Goal: Task Accomplishment & Management: Use online tool/utility

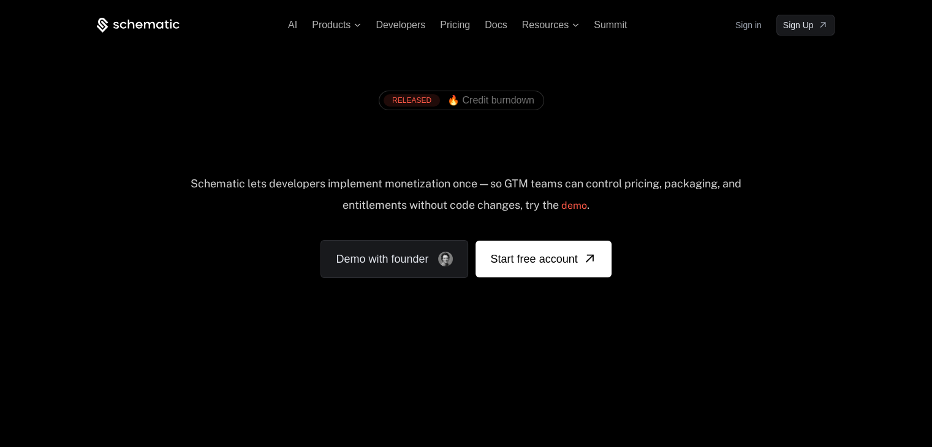
click at [751, 26] on link "Sign in" at bounding box center [748, 25] width 26 height 20
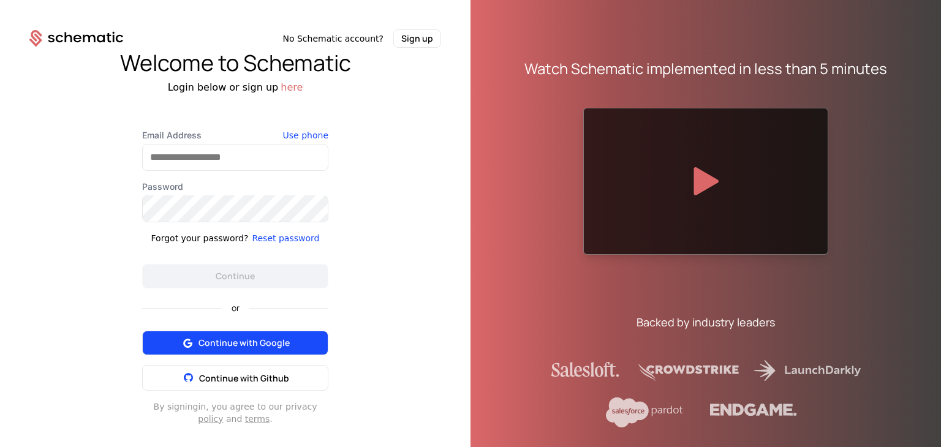
click at [240, 353] on button "Continue with Google" at bounding box center [235, 343] width 186 height 25
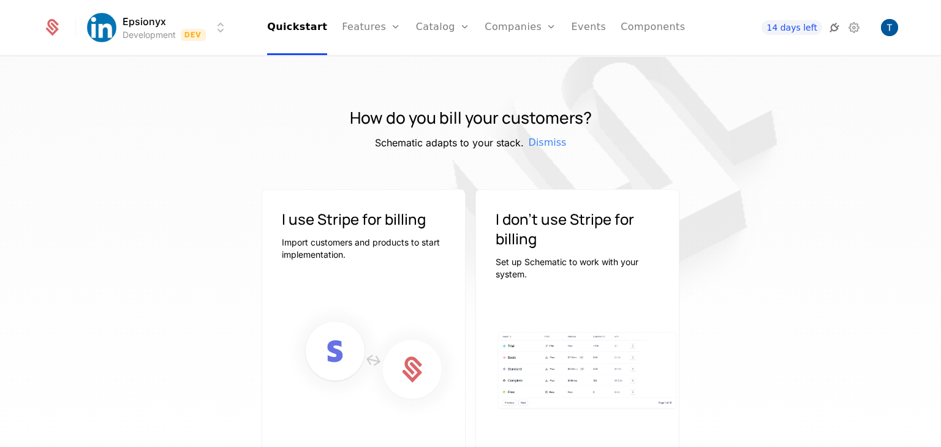
click at [836, 32] on icon at bounding box center [834, 27] width 15 height 15
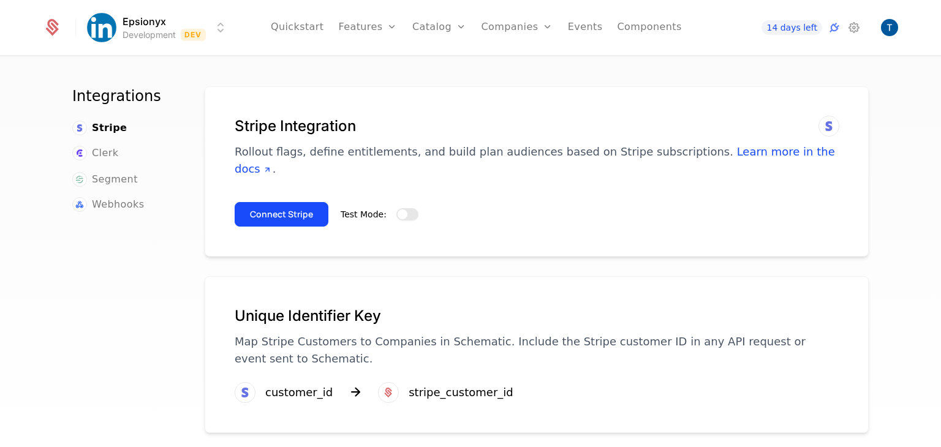
click at [399, 208] on button "Test Mode:" at bounding box center [408, 214] width 22 height 12
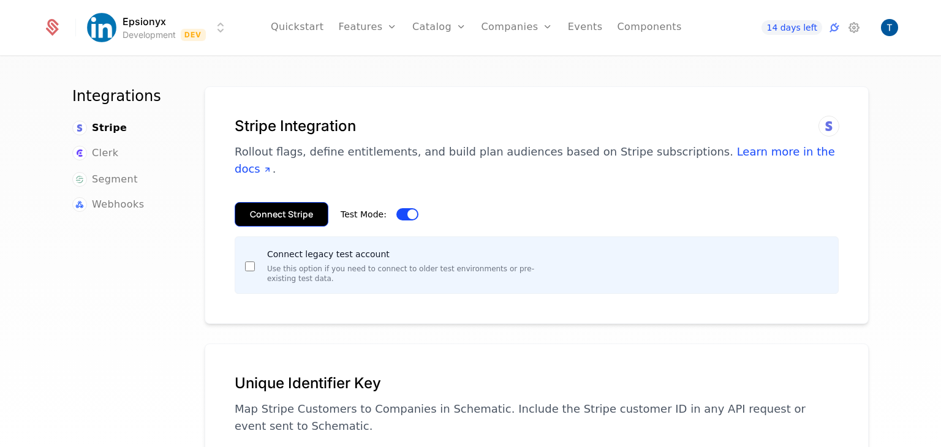
click at [272, 202] on button "Connect Stripe" at bounding box center [282, 214] width 94 height 25
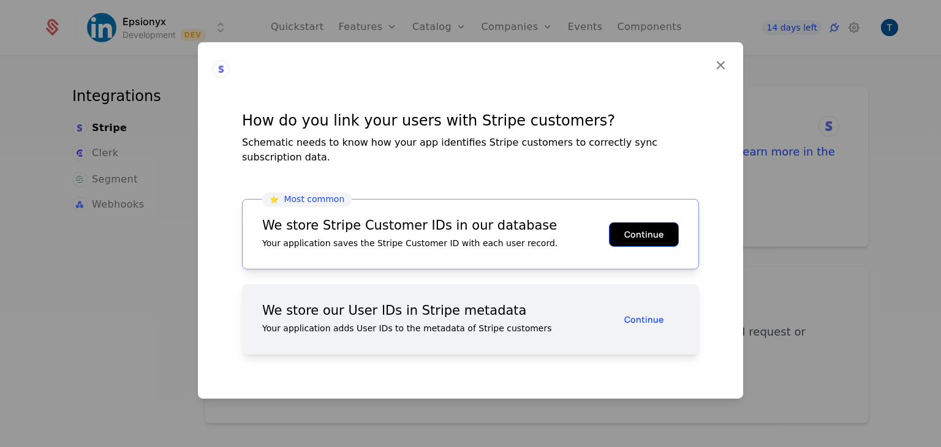
click at [632, 222] on button "Continue" at bounding box center [644, 234] width 70 height 25
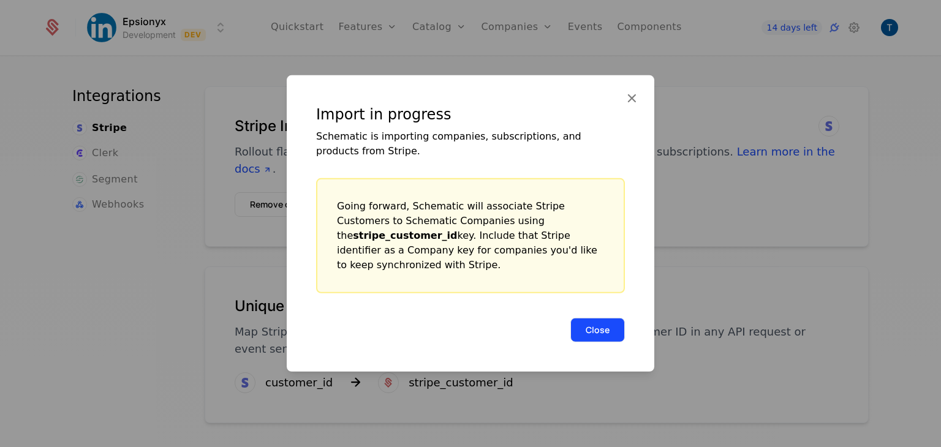
click at [594, 332] on button "Close" at bounding box center [598, 330] width 55 height 25
